Goal: Find specific page/section: Find specific page/section

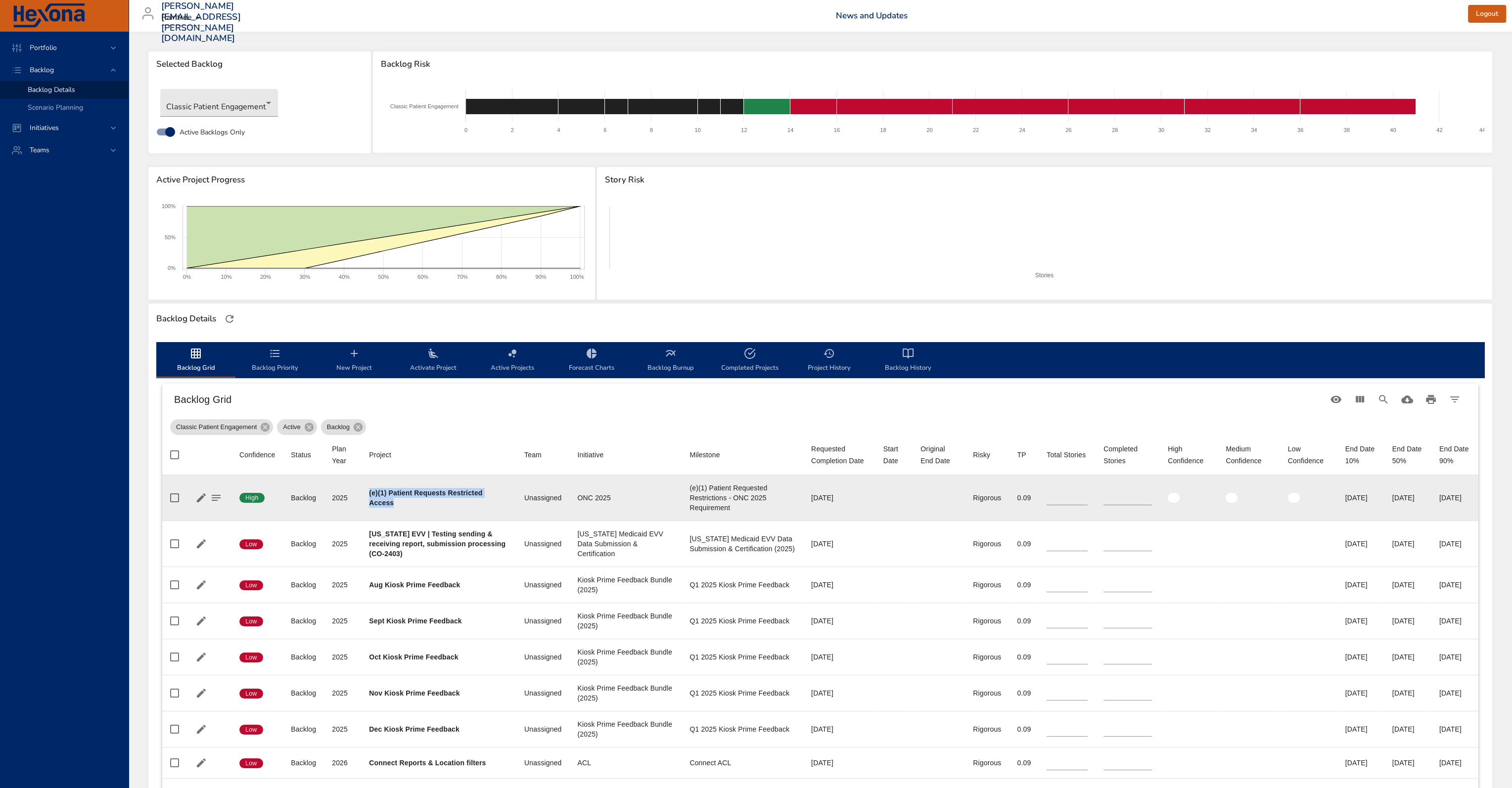
drag, startPoint x: 391, startPoint y: 502, endPoint x: 356, endPoint y: 492, distance: 36.4
click at [356, 493] on tr "Confidence High Status Backlog Plan Year [DATE] Project (e)(1) Patient Requests…" at bounding box center [820, 498] width 1316 height 46
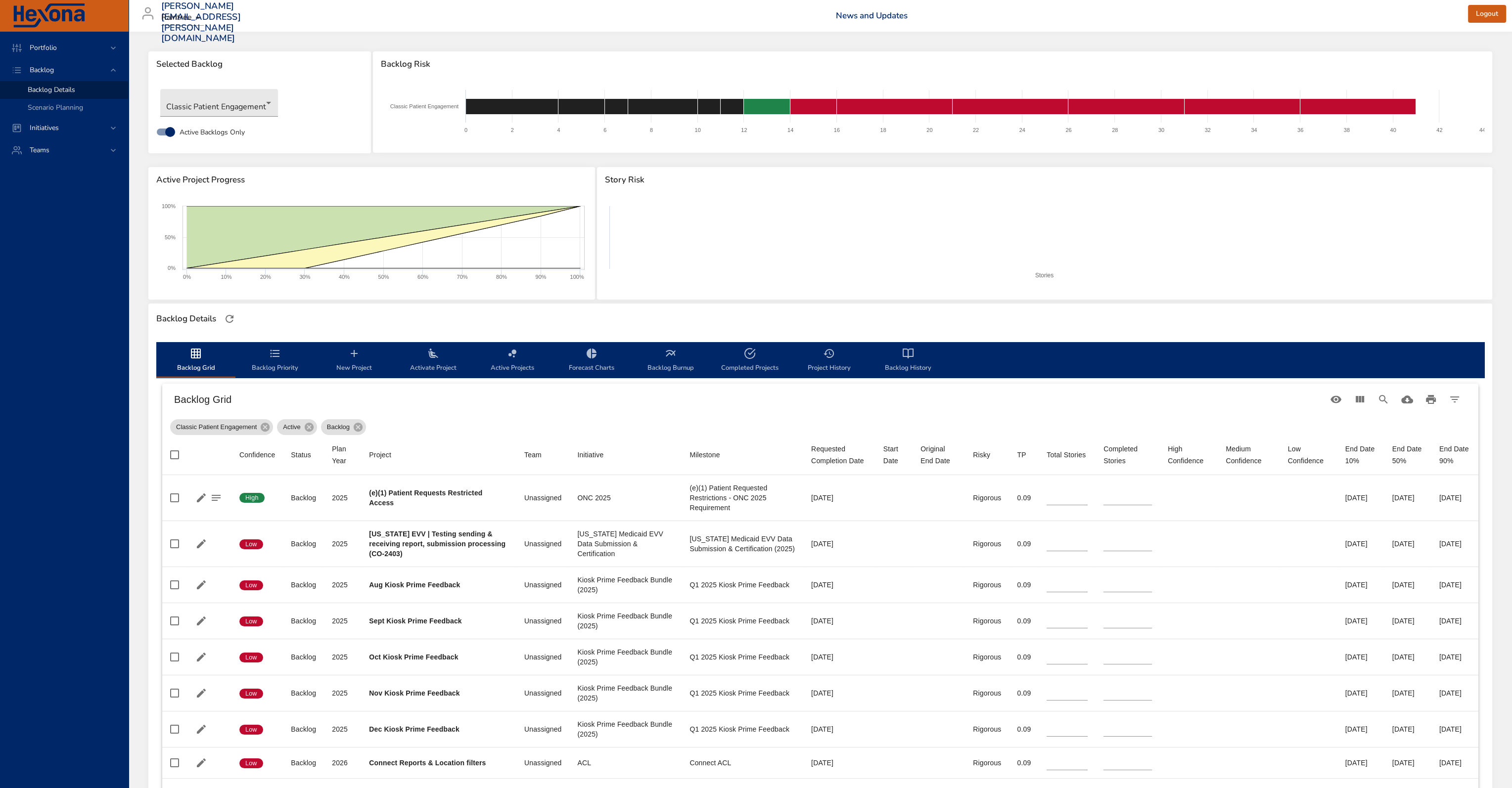
click at [464, 470] on th "Project" at bounding box center [439, 455] width 155 height 40
click at [247, 101] on body "Portfolio Backlog Backlog Details Scenario Planning Initiatives Teams [PERSON_N…" at bounding box center [760, 394] width 1519 height 788
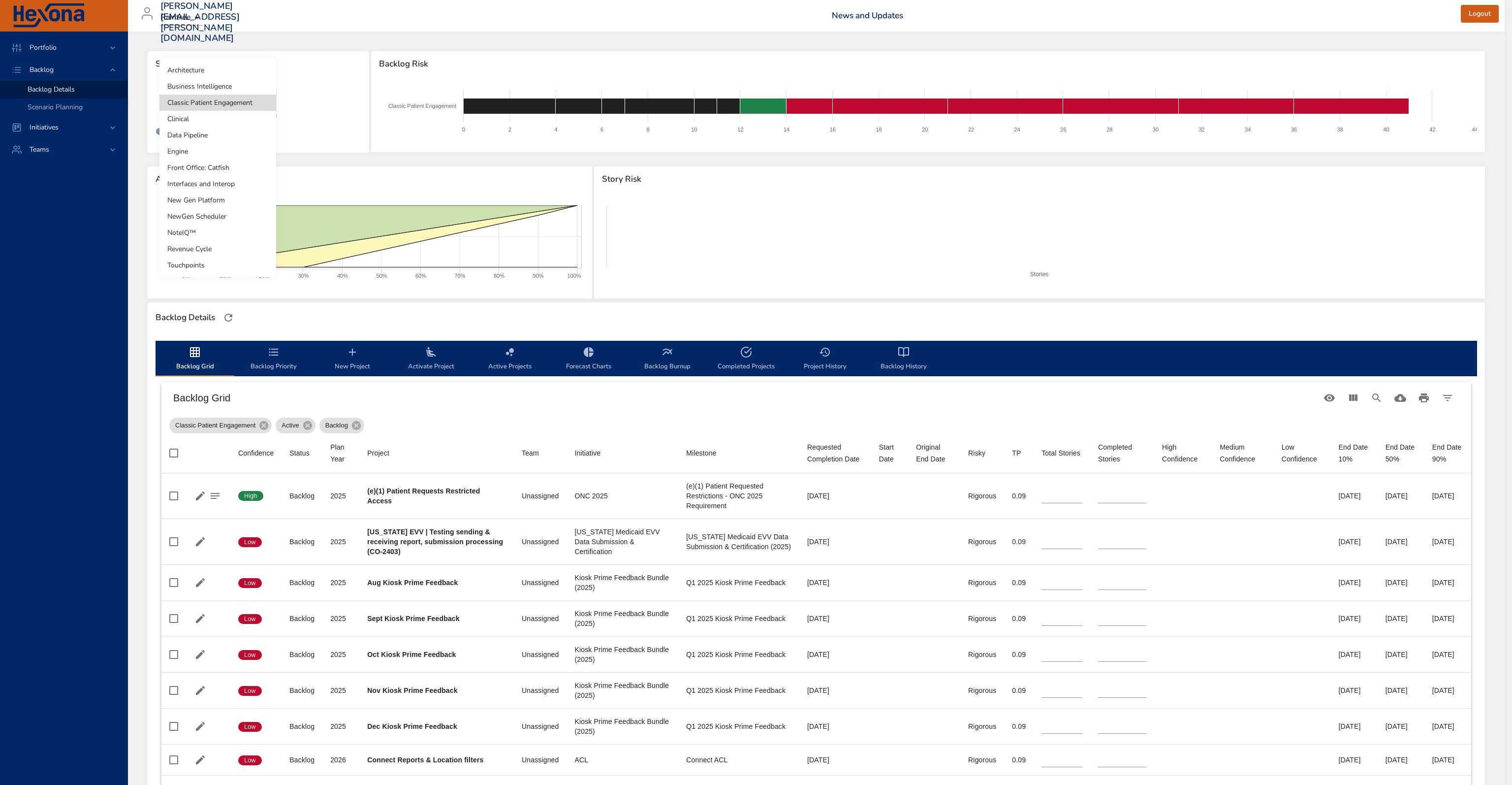
click at [211, 165] on li "Front Office: Catfish" at bounding box center [217, 168] width 117 height 16
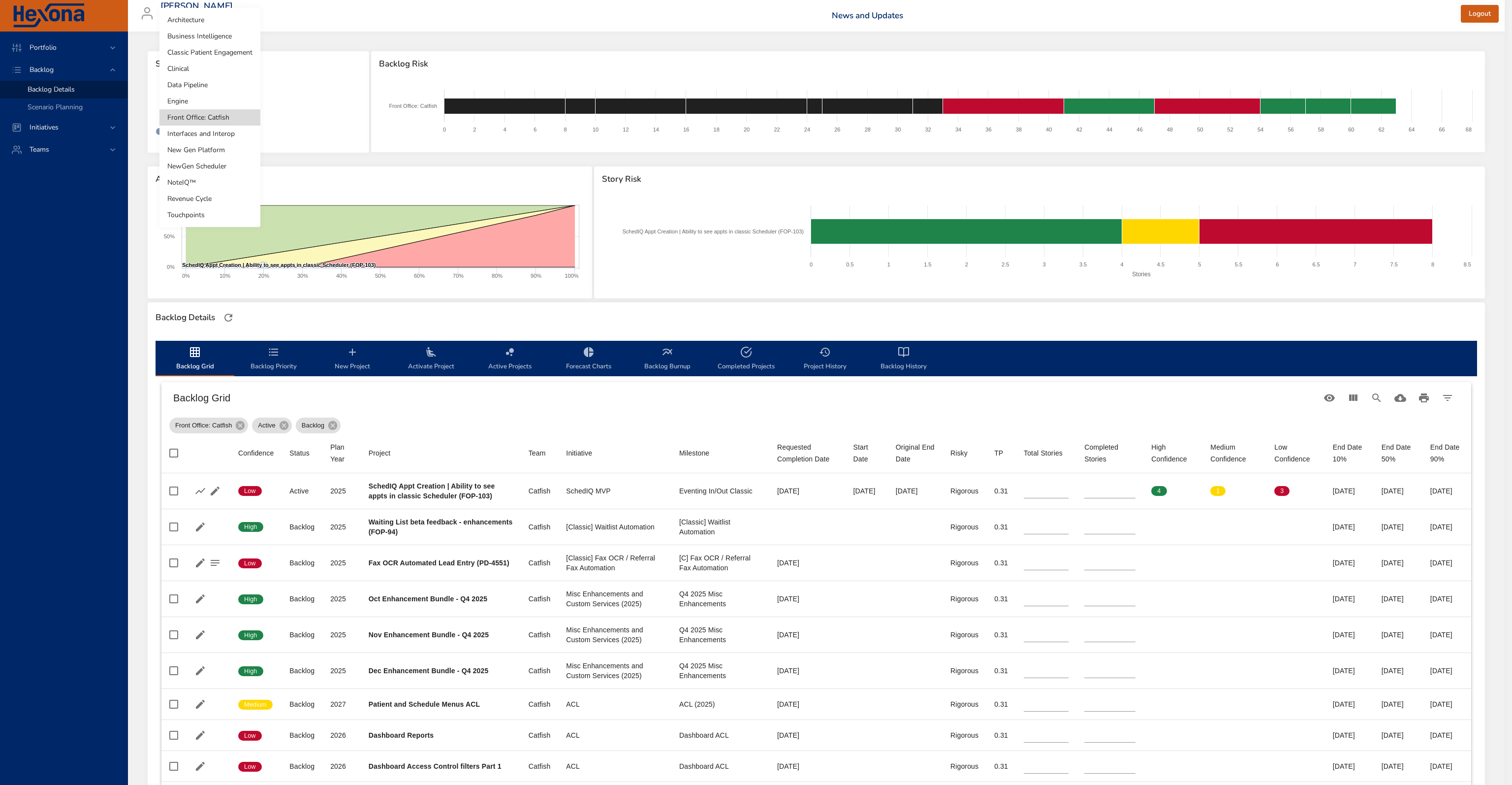
click at [201, 111] on body "Portfolio Backlog Backlog Details Scenario Planning Initiatives Teams [PERSON_N…" at bounding box center [756, 392] width 1512 height 785
click at [202, 68] on li "Clinical" at bounding box center [209, 68] width 101 height 16
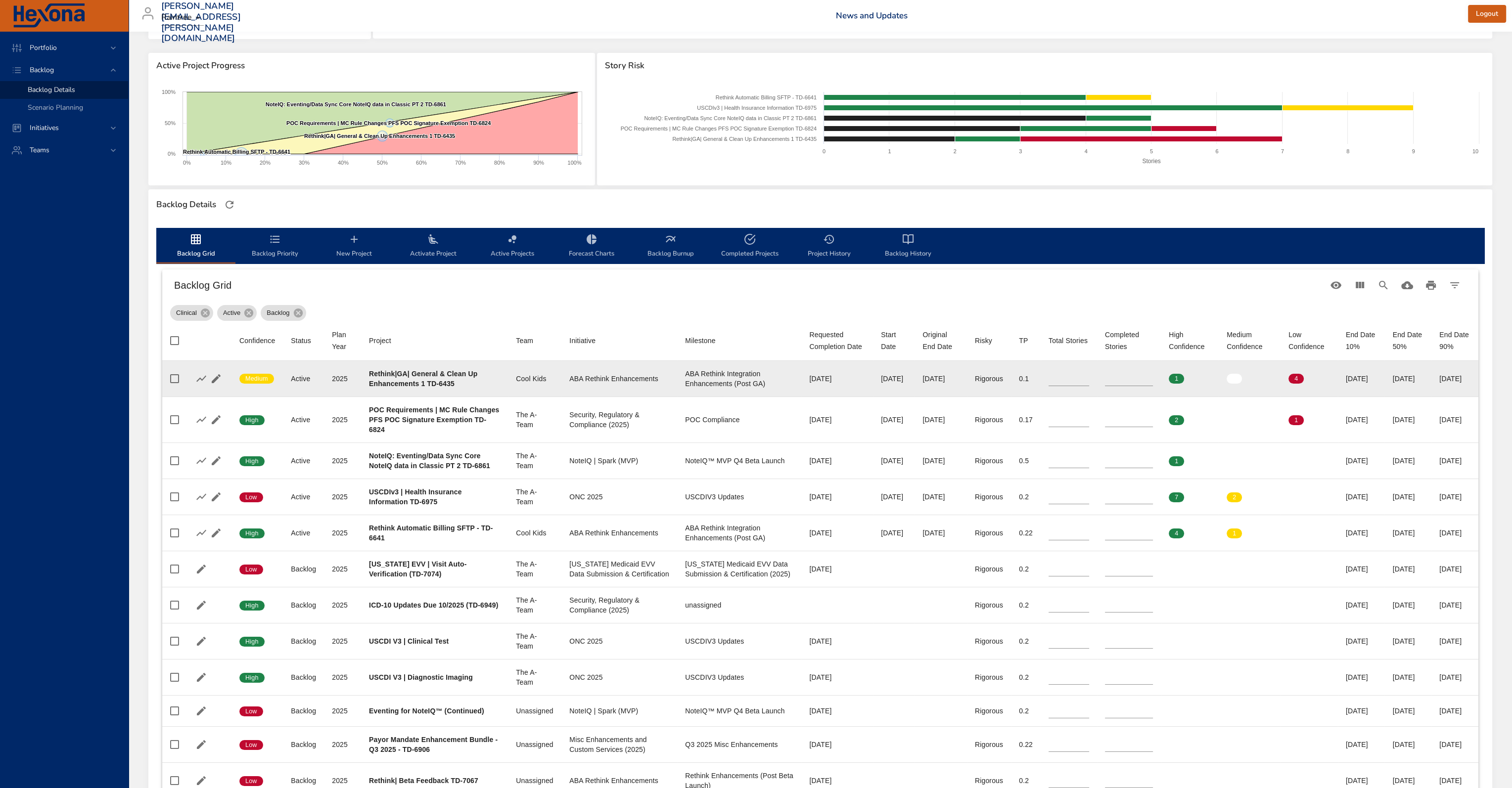
scroll to position [148, 0]
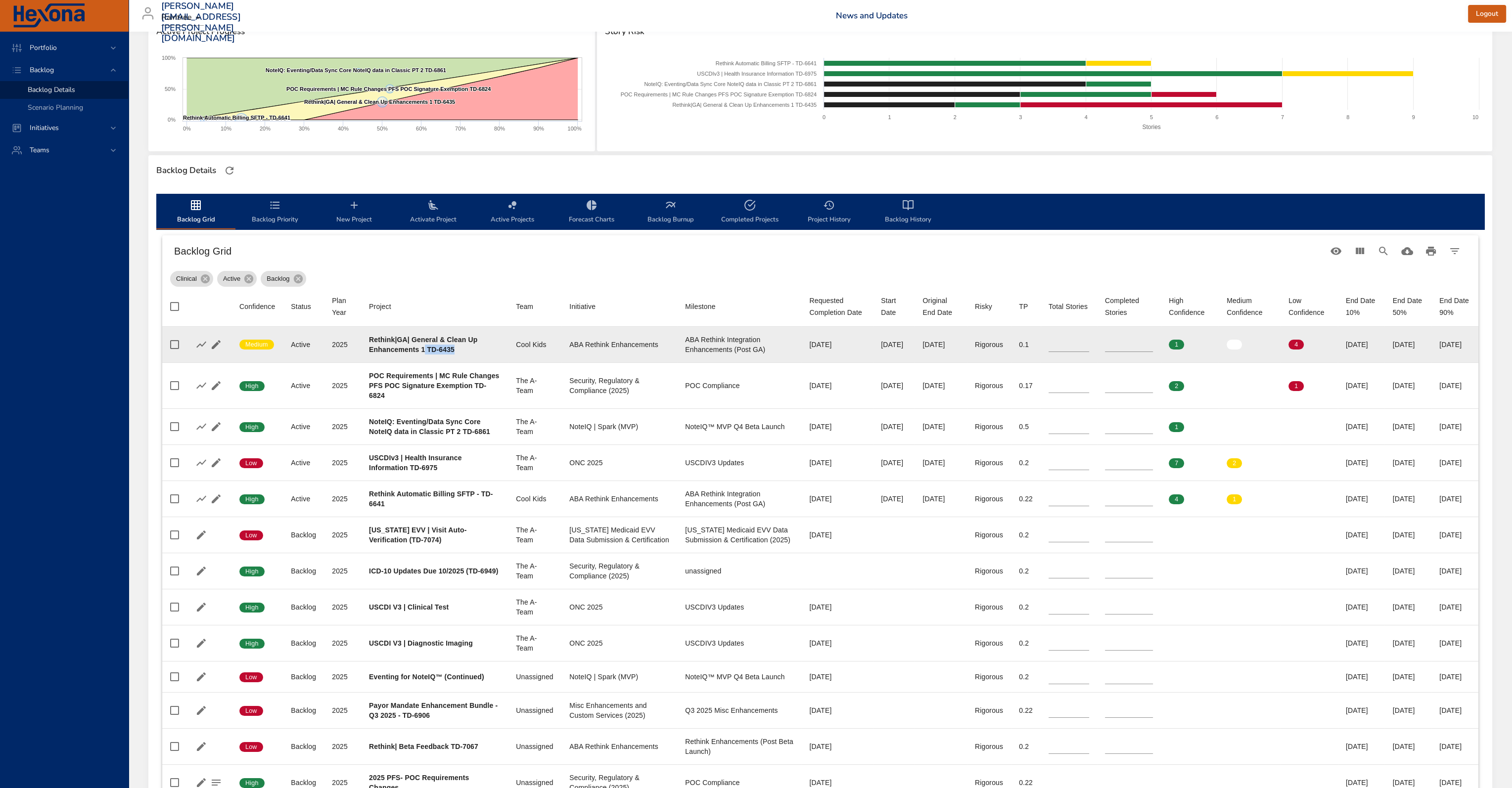
drag, startPoint x: 457, startPoint y: 348, endPoint x: 425, endPoint y: 348, distance: 32.0
click at [425, 348] on div "Rethink|GA| General & Clean Up Enhancements 1 TD-6435" at bounding box center [435, 345] width 131 height 20
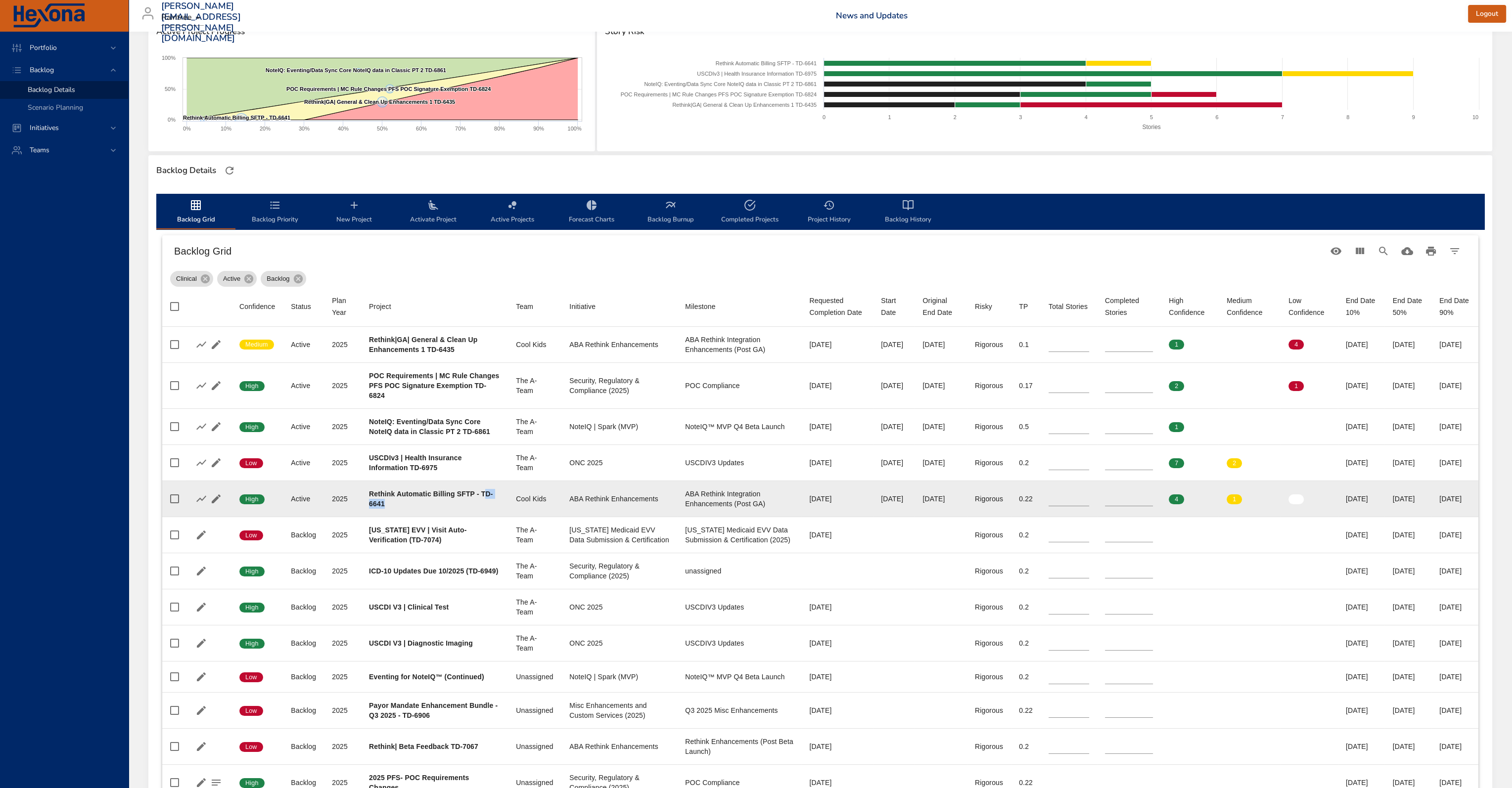
drag, startPoint x: 408, startPoint y: 514, endPoint x: 402, endPoint y: 507, distance: 9.2
click at [374, 508] on div "Rethink Automatic Billing SFTP - TD-6641" at bounding box center [435, 499] width 131 height 20
click at [425, 507] on div "Rethink Automatic Billing SFTP - TD-6641" at bounding box center [435, 499] width 131 height 20
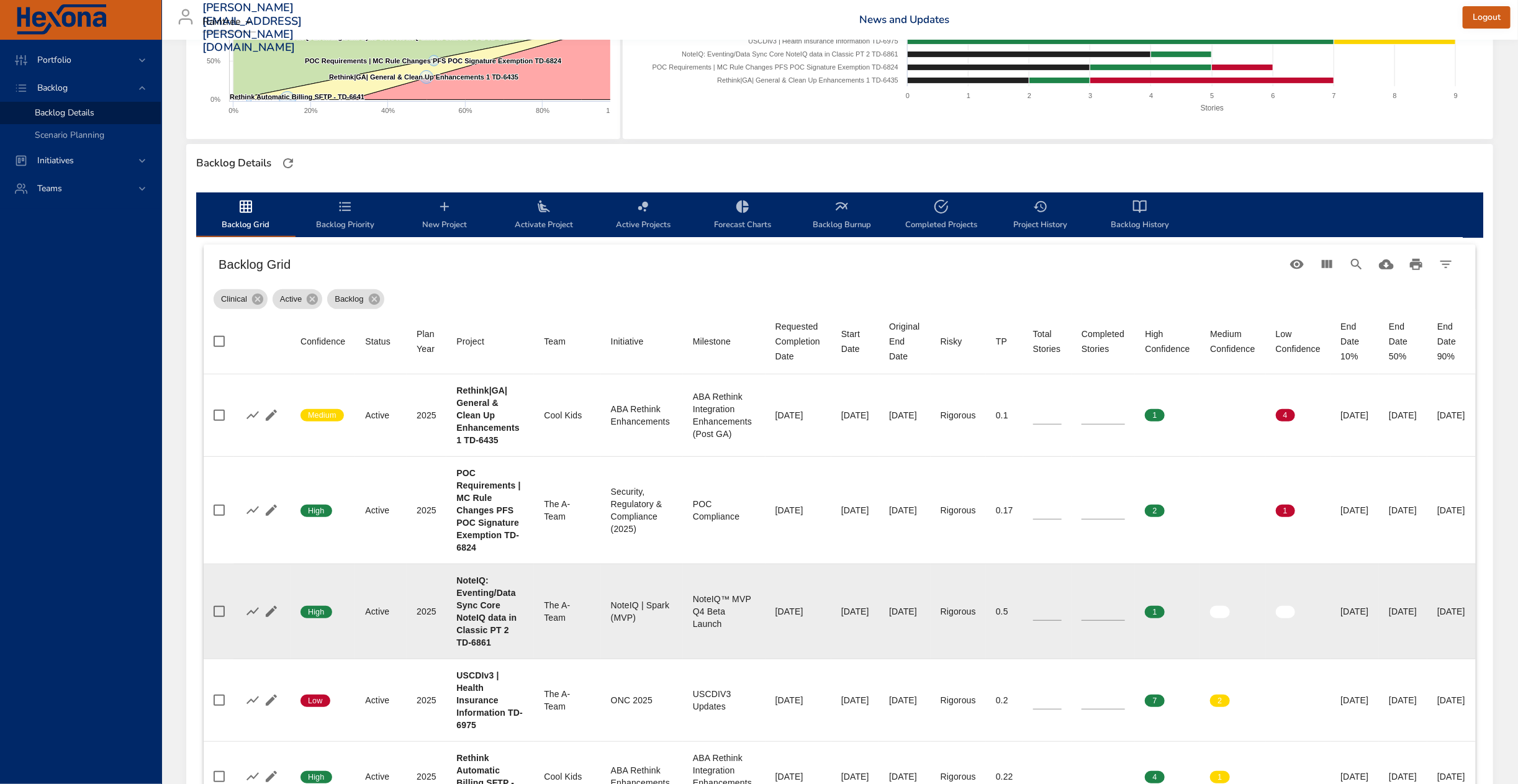
scroll to position [0, 0]
